Goal: Task Accomplishment & Management: Use online tool/utility

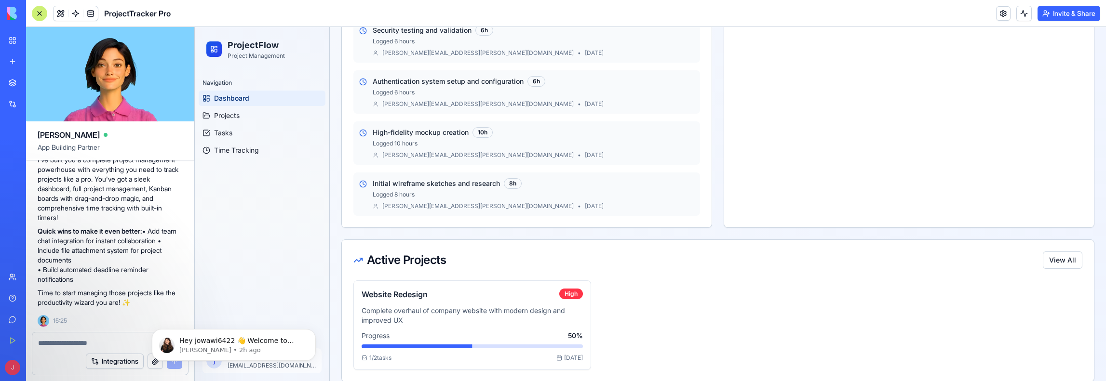
scroll to position [731, 0]
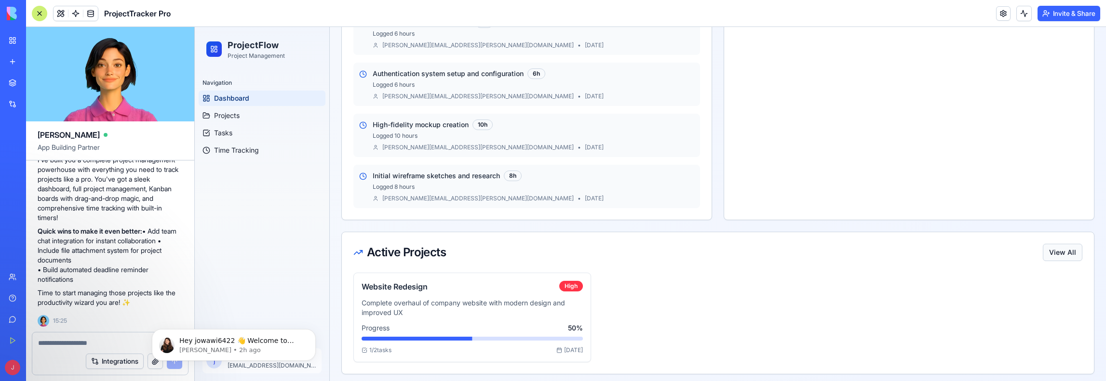
click at [1055, 252] on button "View All" at bounding box center [1063, 252] width 40 height 17
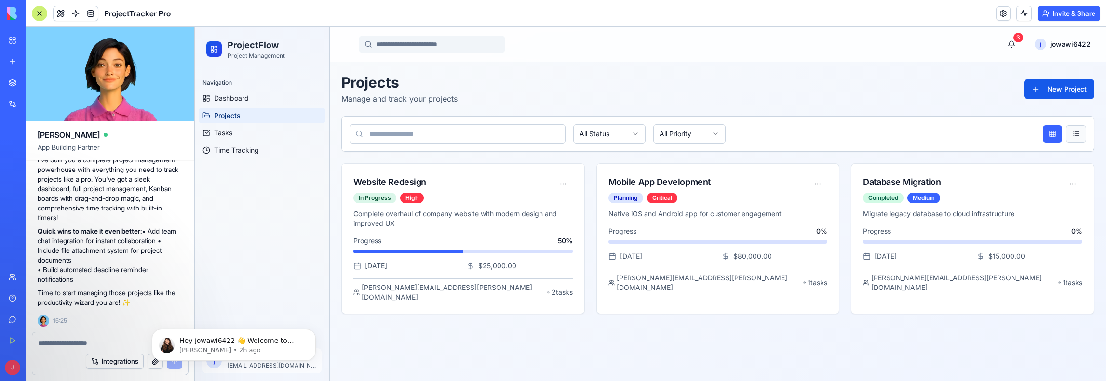
click at [1068, 132] on button at bounding box center [1076, 133] width 20 height 17
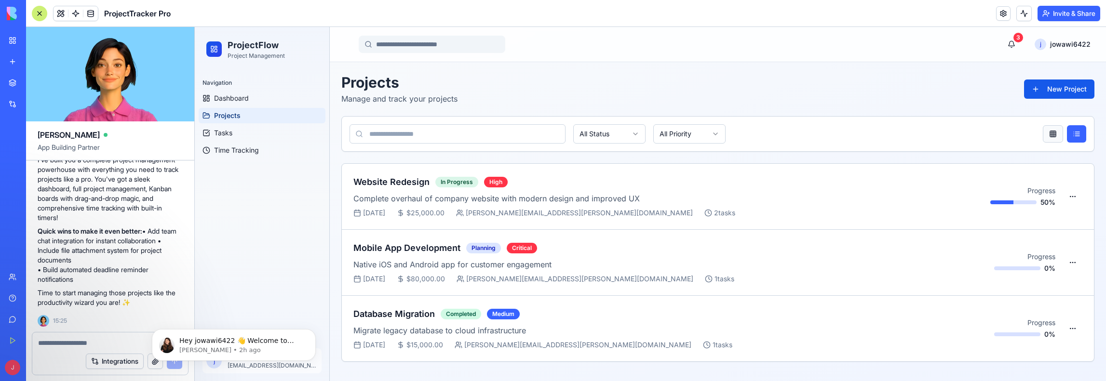
click at [1059, 140] on button at bounding box center [1053, 133] width 20 height 17
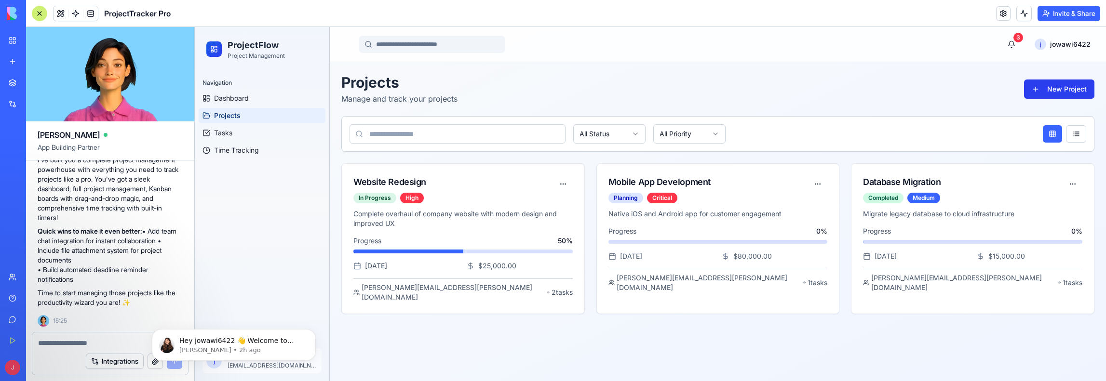
click at [1059, 90] on button "New Project" at bounding box center [1059, 89] width 70 height 19
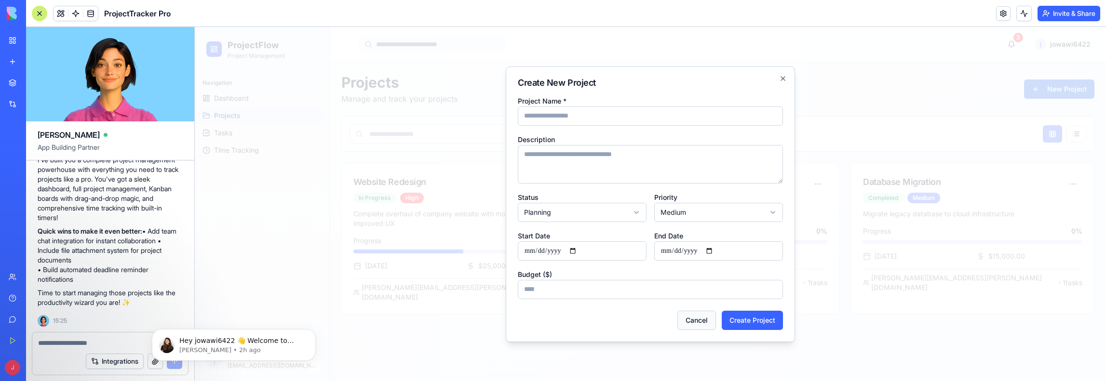
click at [688, 318] on button "Cancel" at bounding box center [697, 320] width 39 height 19
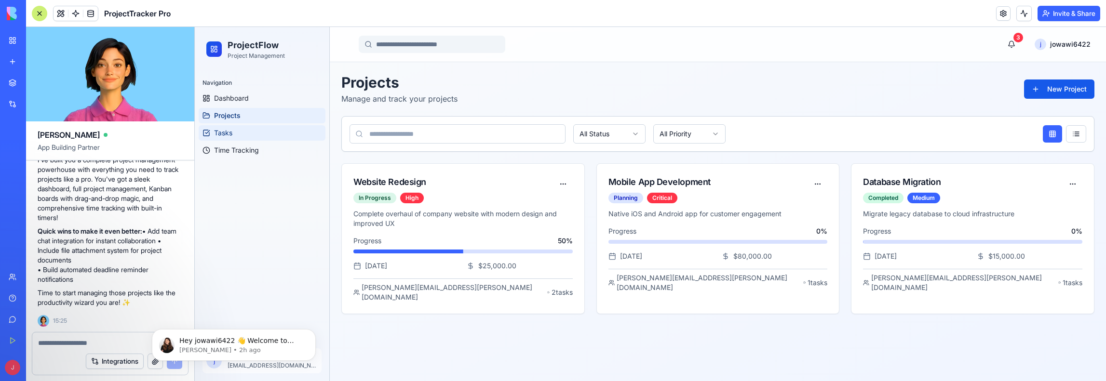
click at [253, 129] on link "Tasks" at bounding box center [262, 132] width 127 height 15
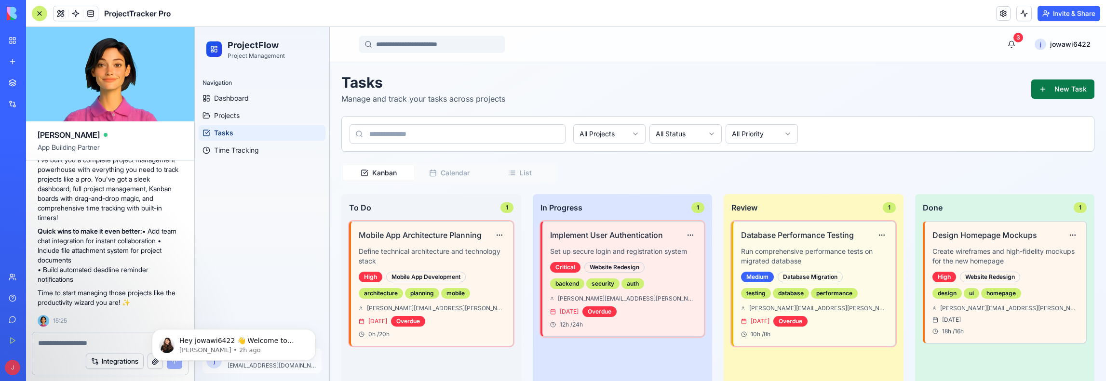
click at [1051, 86] on button "New Task" at bounding box center [1063, 89] width 63 height 19
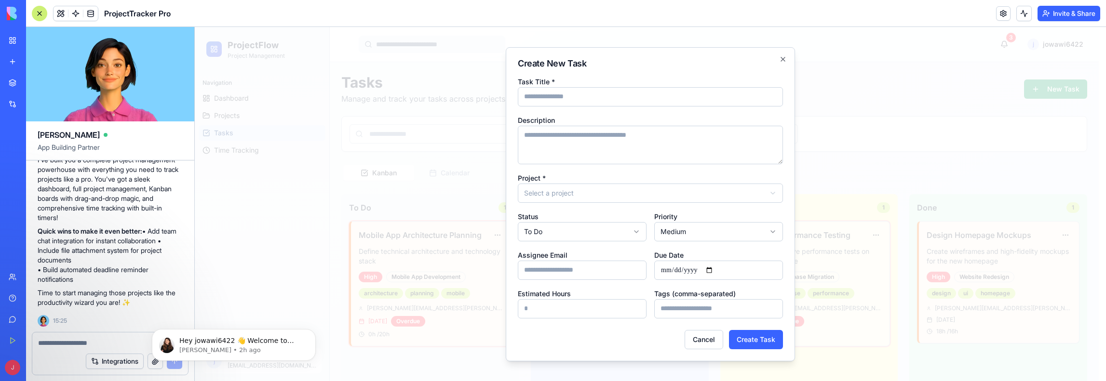
click at [768, 228] on body "ProjectFlow Project Management Navigation Dashboard Projects Tasks Time Trackin…" at bounding box center [647, 261] width 904 height 468
click at [768, 229] on body "ProjectFlow Project Management Navigation Dashboard Projects Tasks Time Trackin…" at bounding box center [647, 261] width 904 height 468
click at [782, 61] on icon "button" at bounding box center [783, 59] width 8 height 8
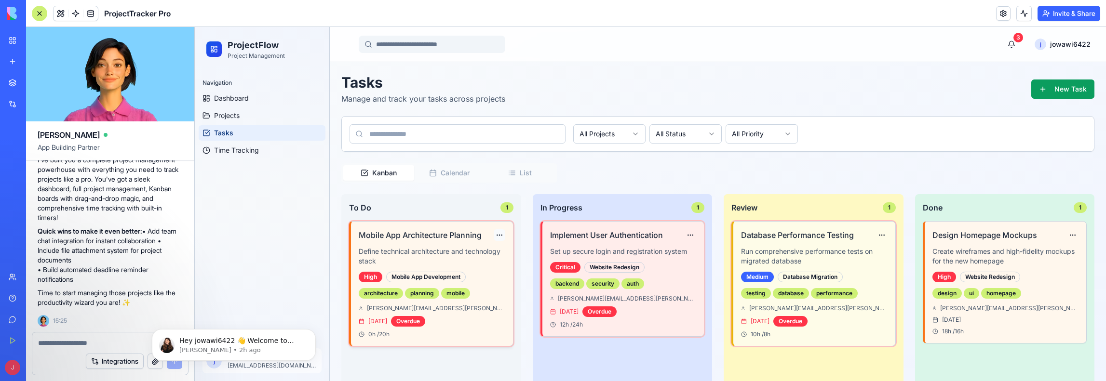
click at [498, 237] on html "ProjectFlow Project Management Navigation Dashboard Projects Tasks Time Trackin…" at bounding box center [650, 261] width 911 height 468
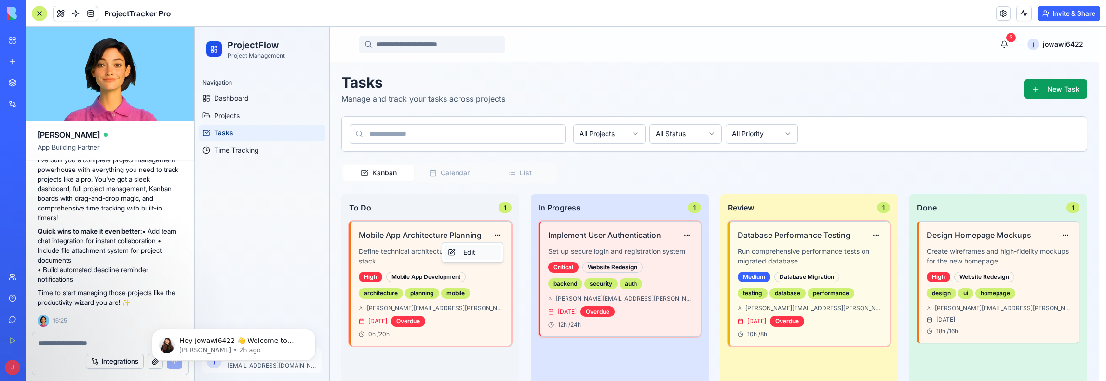
click at [489, 248] on div "Edit" at bounding box center [472, 252] width 57 height 15
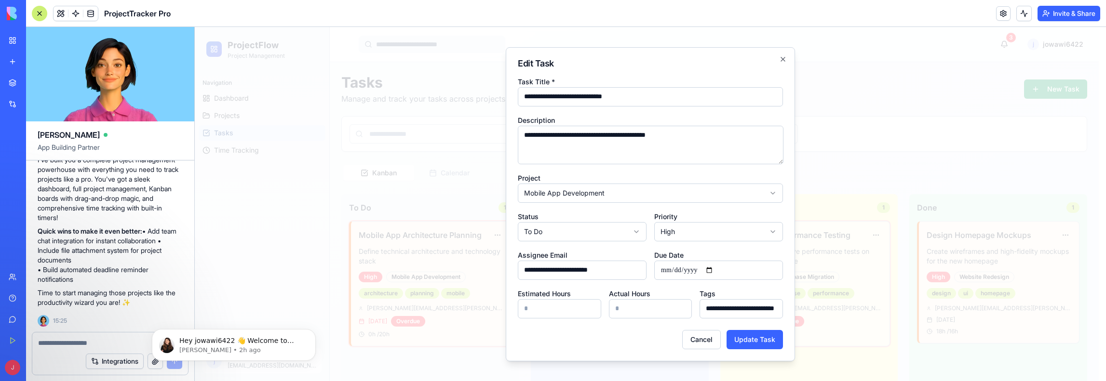
click at [784, 50] on div "**********" at bounding box center [650, 204] width 289 height 314
click at [786, 59] on icon "button" at bounding box center [783, 59] width 8 height 8
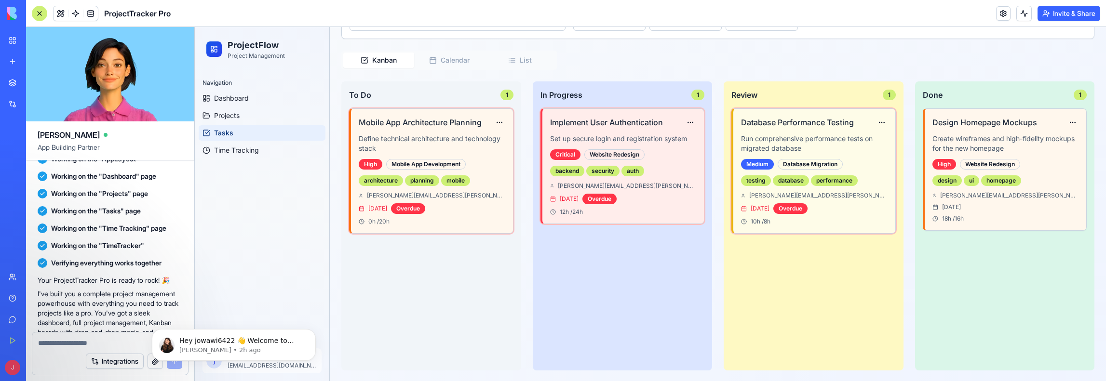
scroll to position [353, 0]
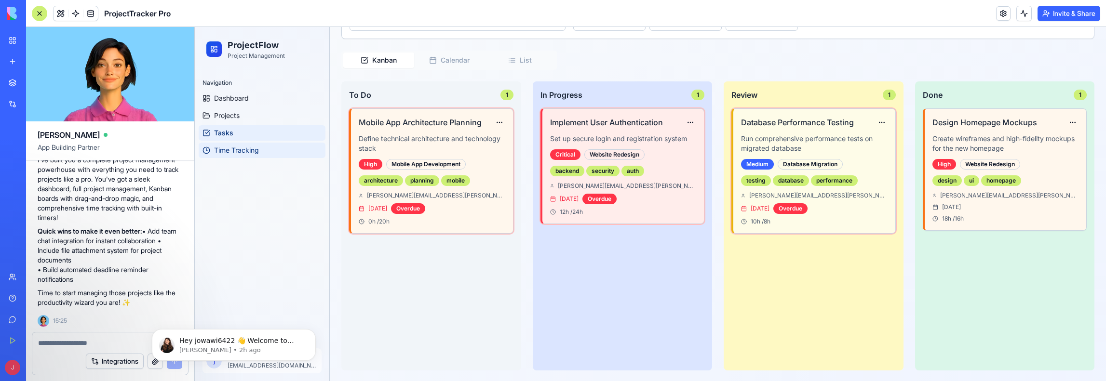
click at [276, 148] on link "Time Tracking" at bounding box center [262, 150] width 127 height 15
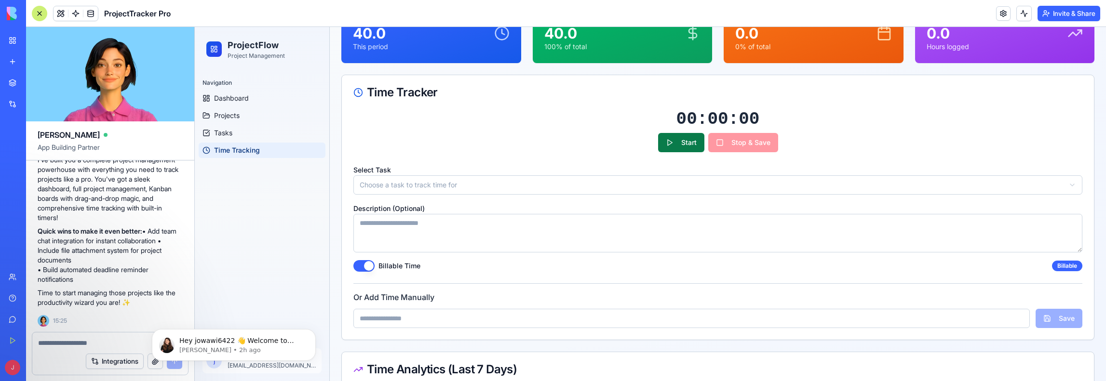
click at [682, 147] on button "Start" at bounding box center [681, 142] width 46 height 19
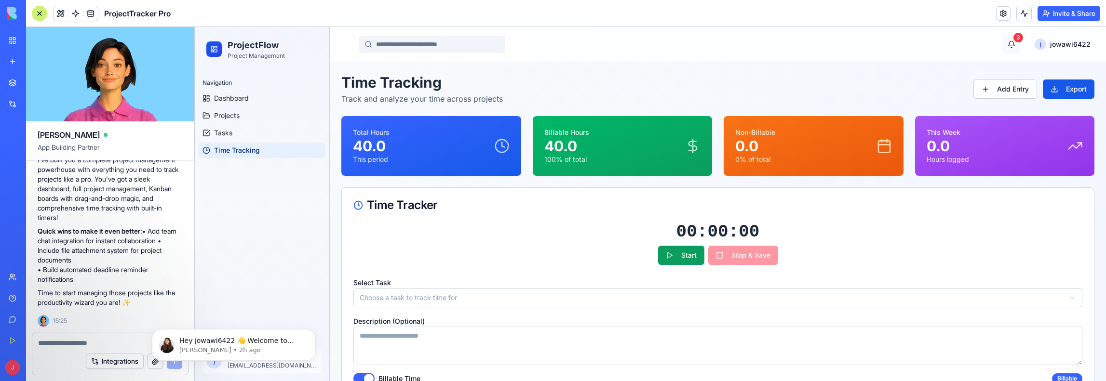
click at [1004, 43] on button "3" at bounding box center [1011, 44] width 19 height 19
click at [1007, 44] on button "3" at bounding box center [1011, 44] width 19 height 19
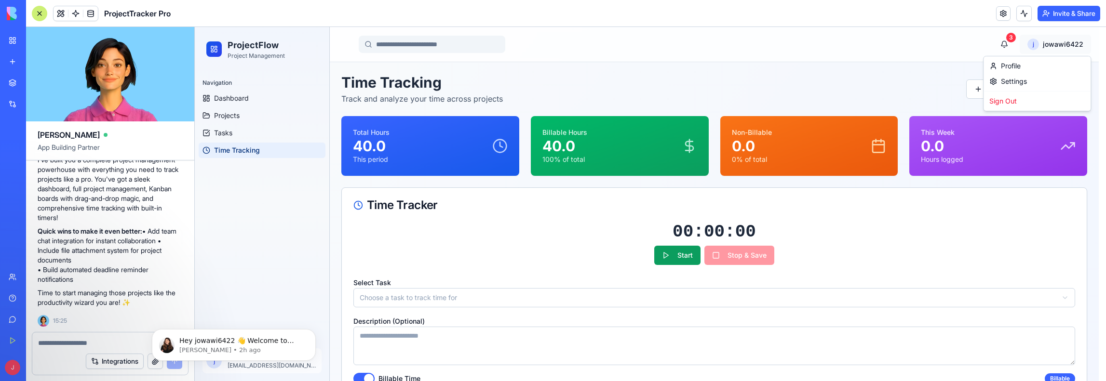
click at [1021, 64] on span "Profile" at bounding box center [1011, 66] width 20 height 10
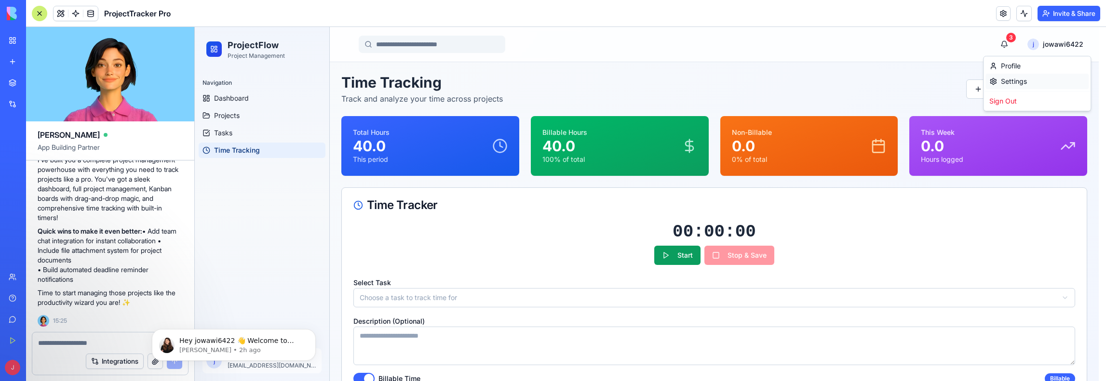
click at [1023, 83] on span "Settings" at bounding box center [1014, 82] width 26 height 10
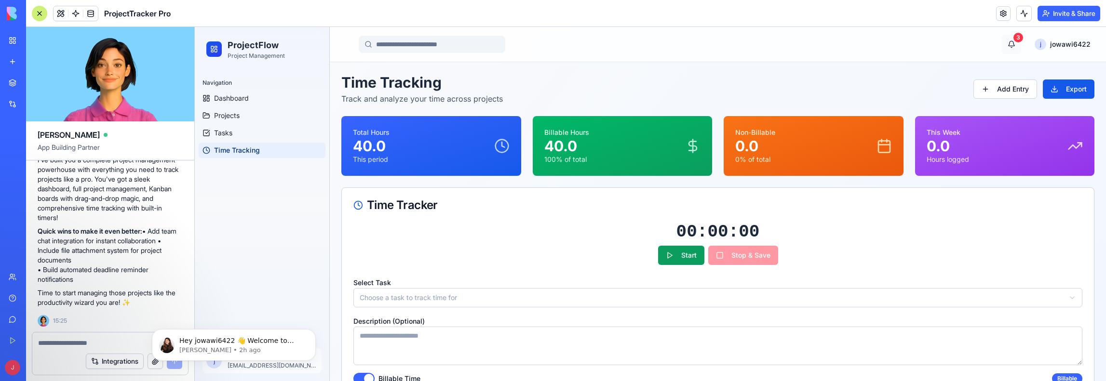
click at [1008, 43] on button "3" at bounding box center [1011, 44] width 19 height 19
click at [1007, 44] on button "3" at bounding box center [1011, 44] width 19 height 19
drag, startPoint x: 1007, startPoint y: 44, endPoint x: 965, endPoint y: 47, distance: 42.5
click at [1007, 44] on button "3" at bounding box center [1011, 44] width 19 height 19
click at [224, 201] on div "Navigation Dashboard Projects Tasks Time Tracking" at bounding box center [262, 206] width 135 height 270
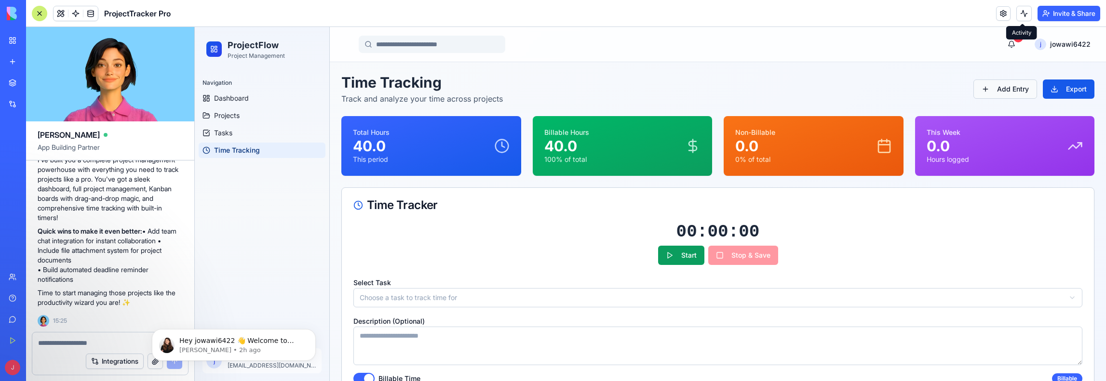
click at [993, 81] on button "Add Entry" at bounding box center [1006, 89] width 64 height 19
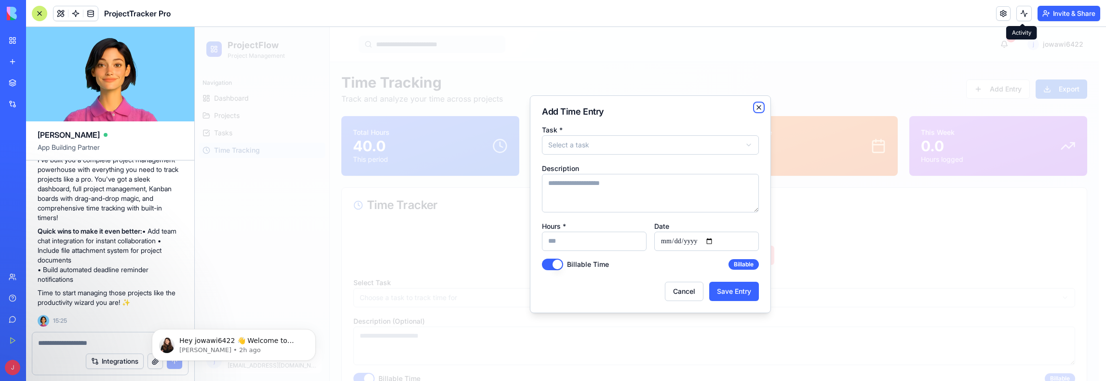
click at [759, 104] on icon "button" at bounding box center [759, 108] width 8 height 8
